Goal: Information Seeking & Learning: Check status

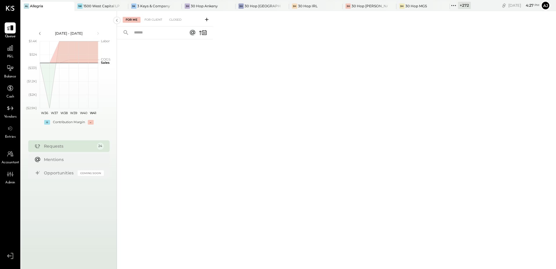
click at [450, 3] on icon at bounding box center [454, 6] width 8 height 8
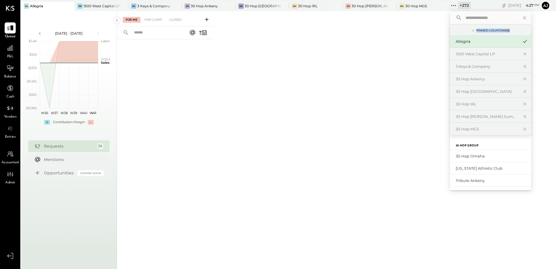
drag, startPoint x: 457, startPoint y: 30, endPoint x: 498, endPoint y: 31, distance: 41.3
click at [498, 31] on div "Pinned Locations ( 8 )" at bounding box center [490, 29] width 81 height 11
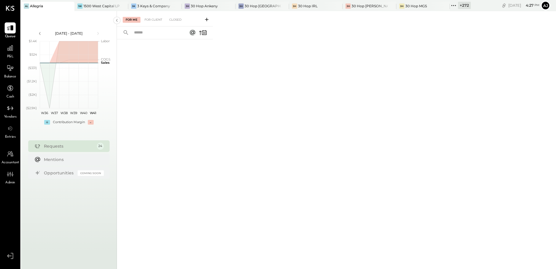
click at [529, 39] on div "For Me For Client Closed" at bounding box center [336, 139] width 439 height 256
click at [62, 149] on div "Requests" at bounding box center [69, 146] width 50 height 6
click at [13, 44] on icon at bounding box center [10, 48] width 8 height 8
